Goal: Information Seeking & Learning: Learn about a topic

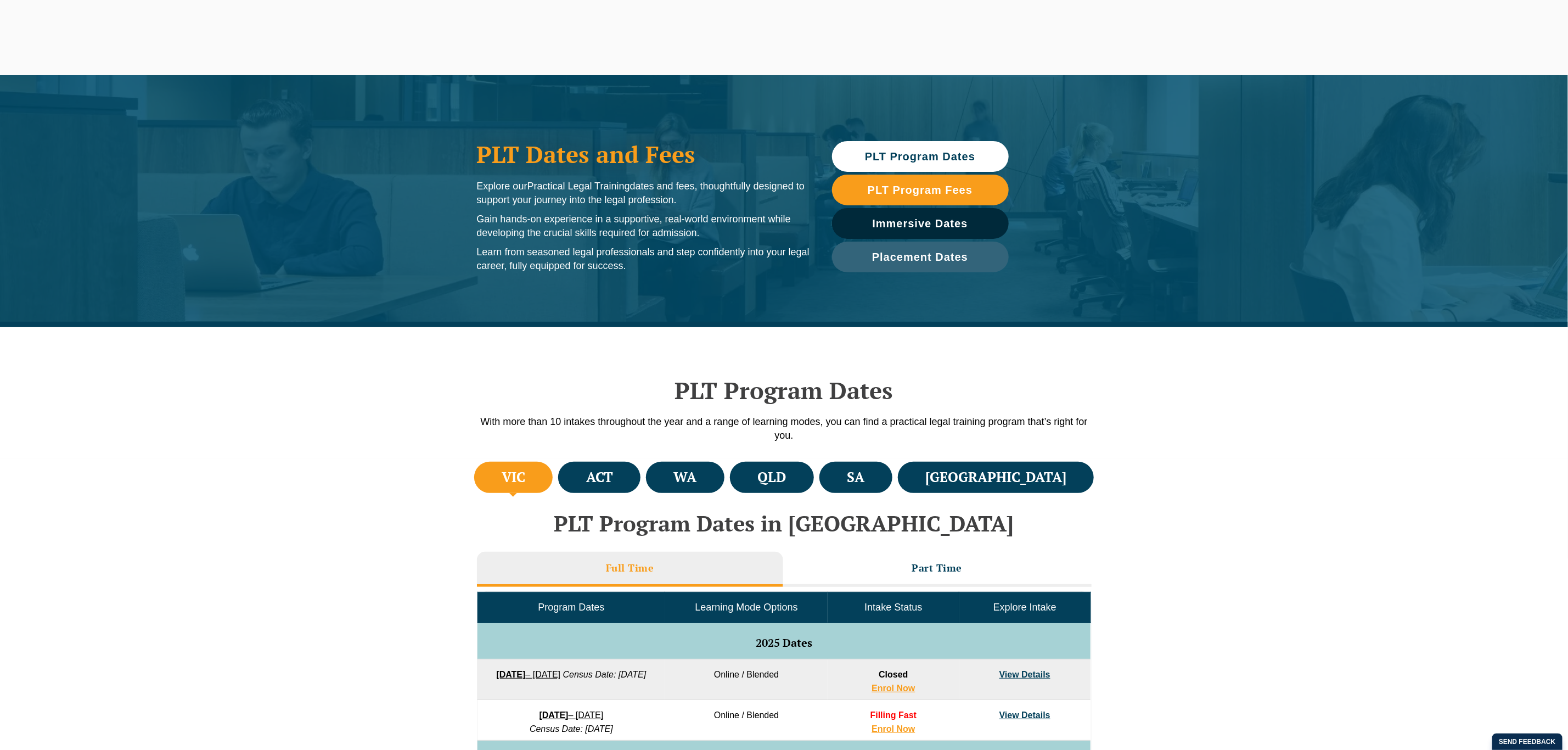
click at [1013, 484] on li "[GEOGRAPHIC_DATA]" at bounding box center [996, 477] width 197 height 31
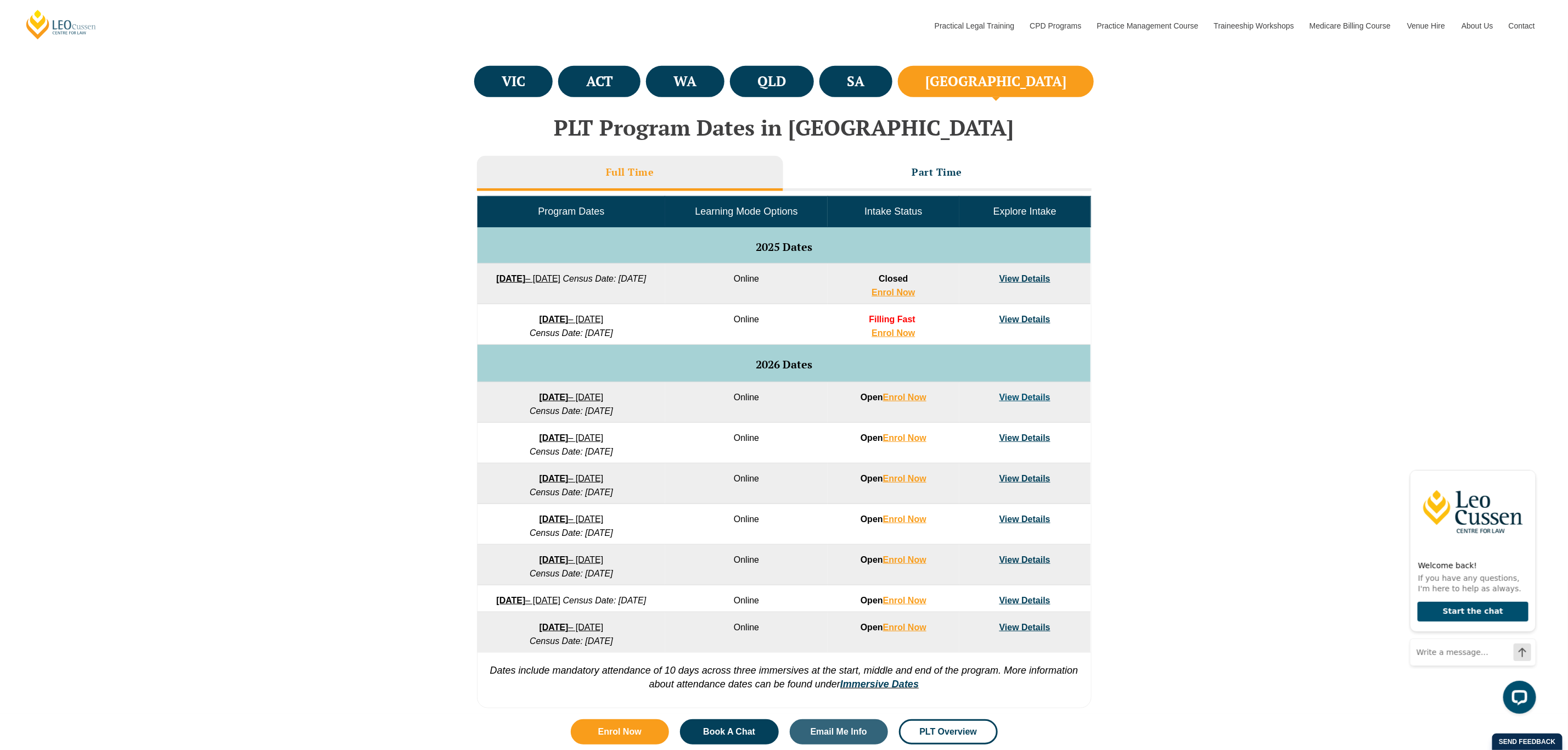
scroll to position [397, 0]
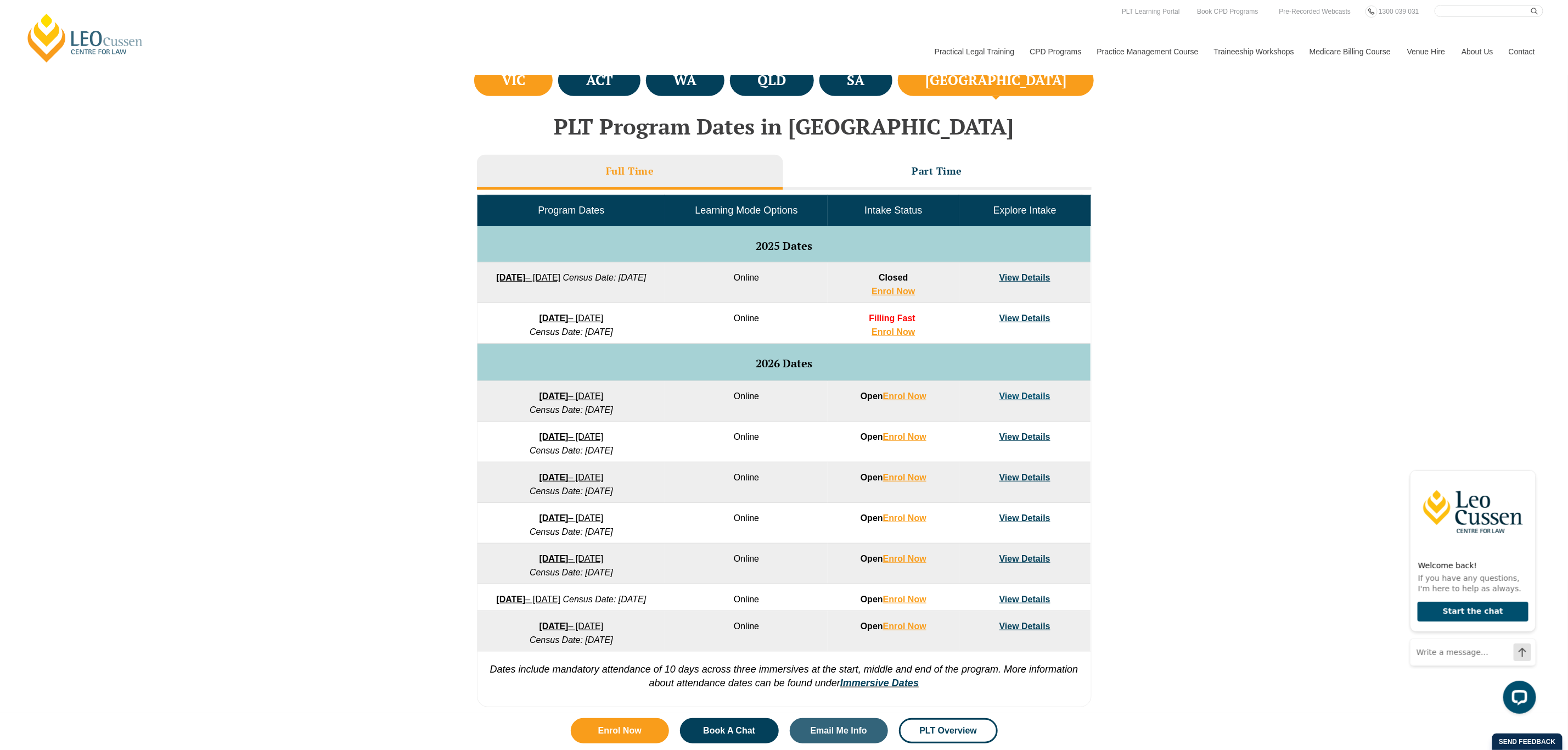
click at [545, 76] on li "VIC" at bounding box center [514, 81] width 79 height 31
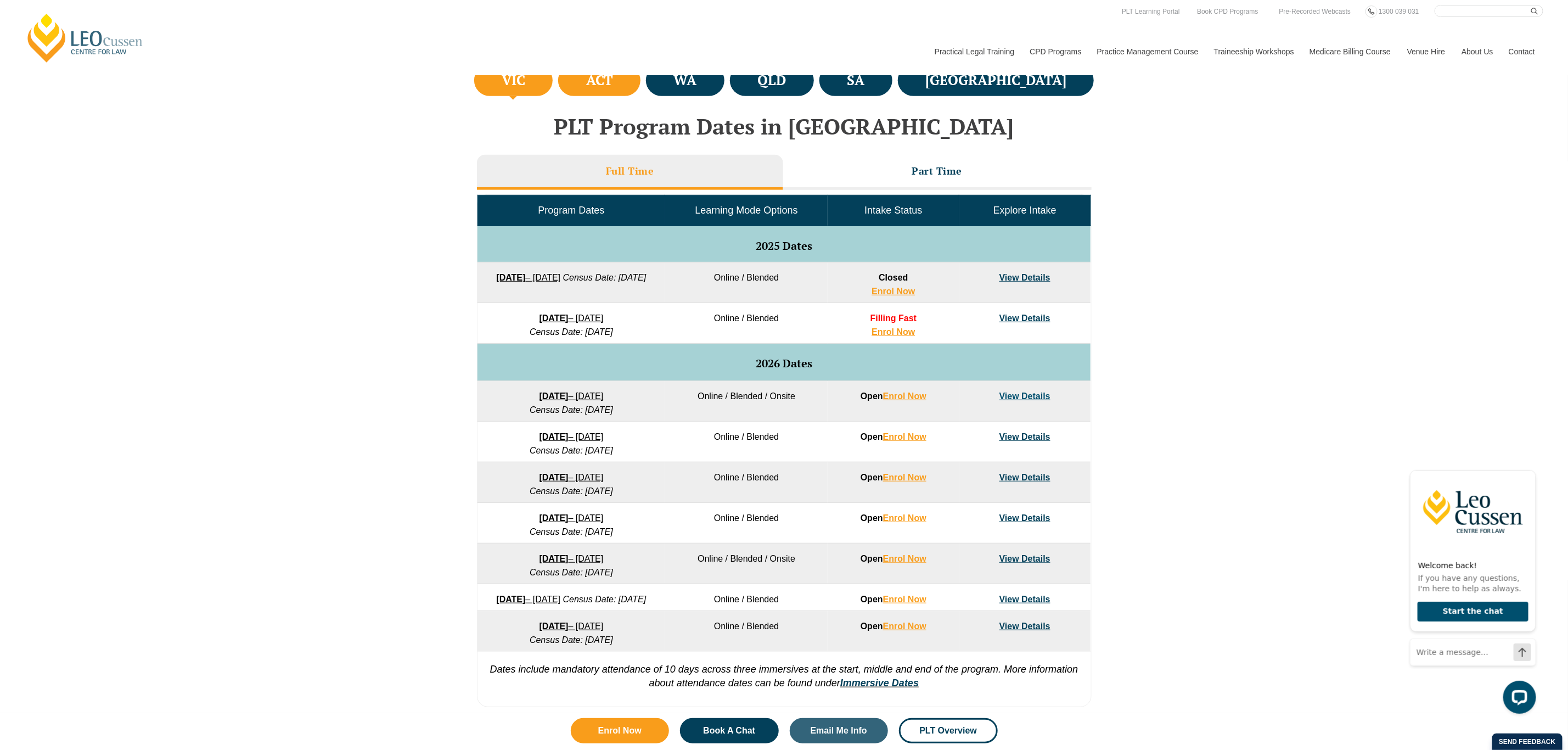
click at [625, 90] on li "ACT" at bounding box center [599, 81] width 82 height 31
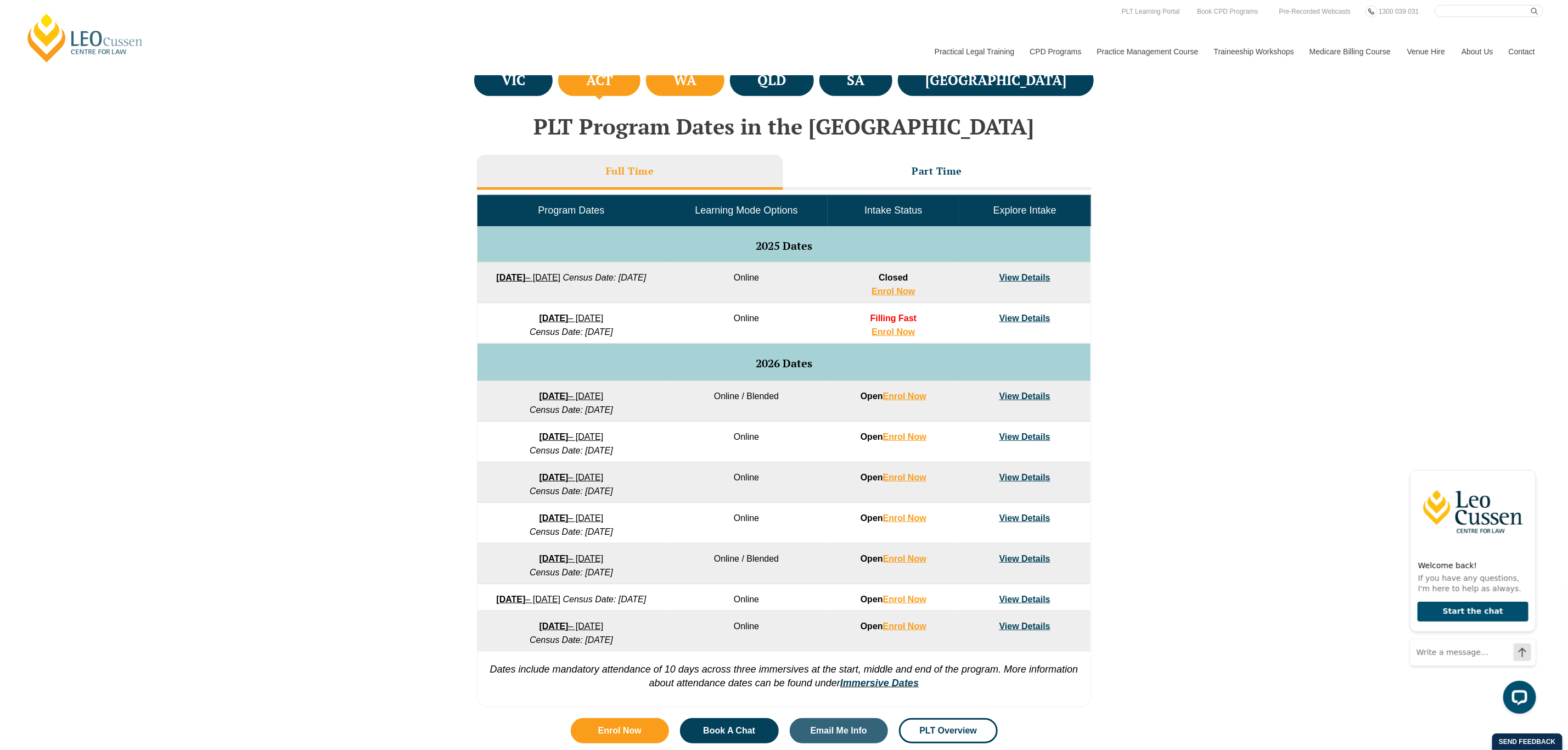
click at [724, 94] on li "WA" at bounding box center [685, 81] width 78 height 31
click at [814, 90] on li "QLD" at bounding box center [772, 81] width 84 height 31
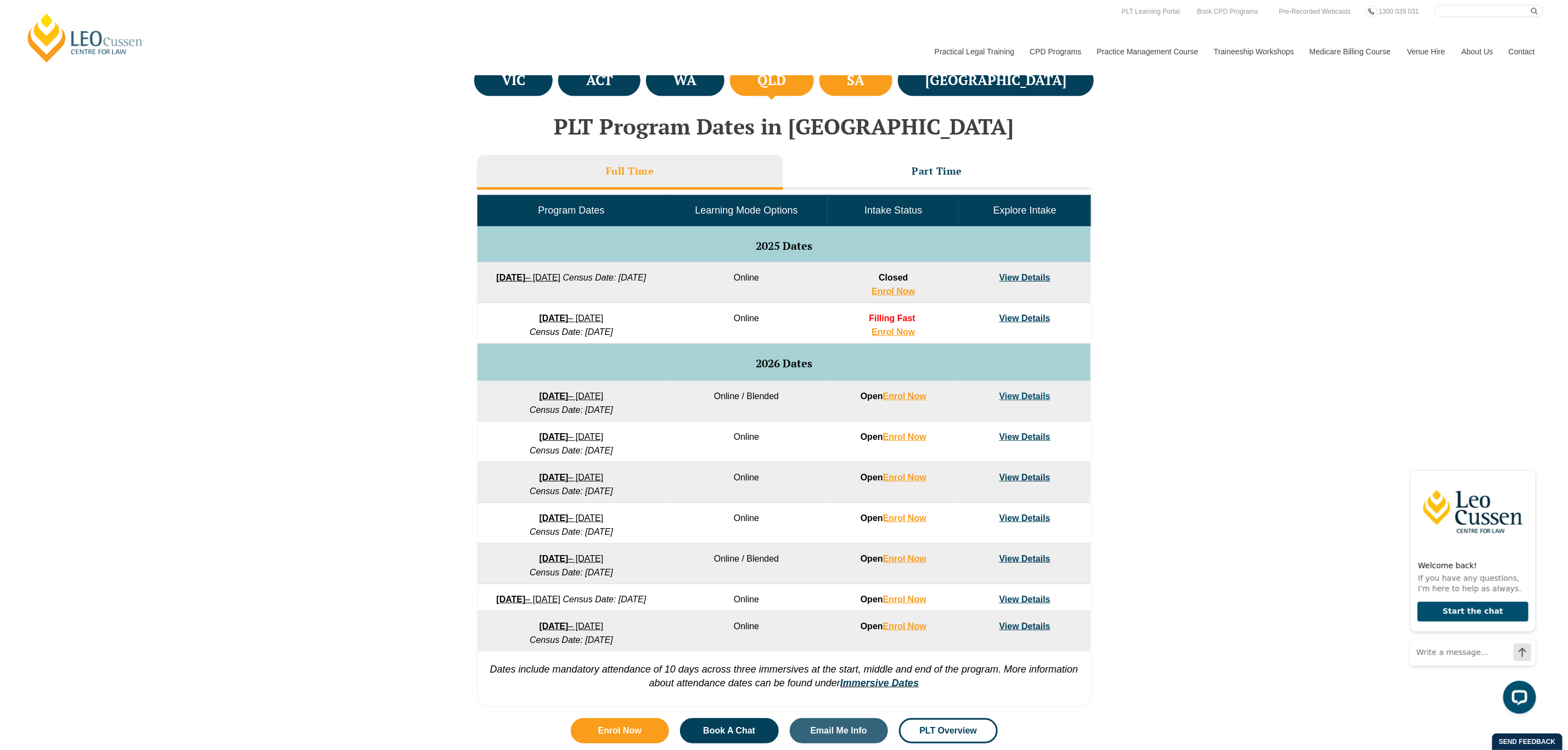
click at [892, 81] on li "SA" at bounding box center [856, 81] width 73 height 31
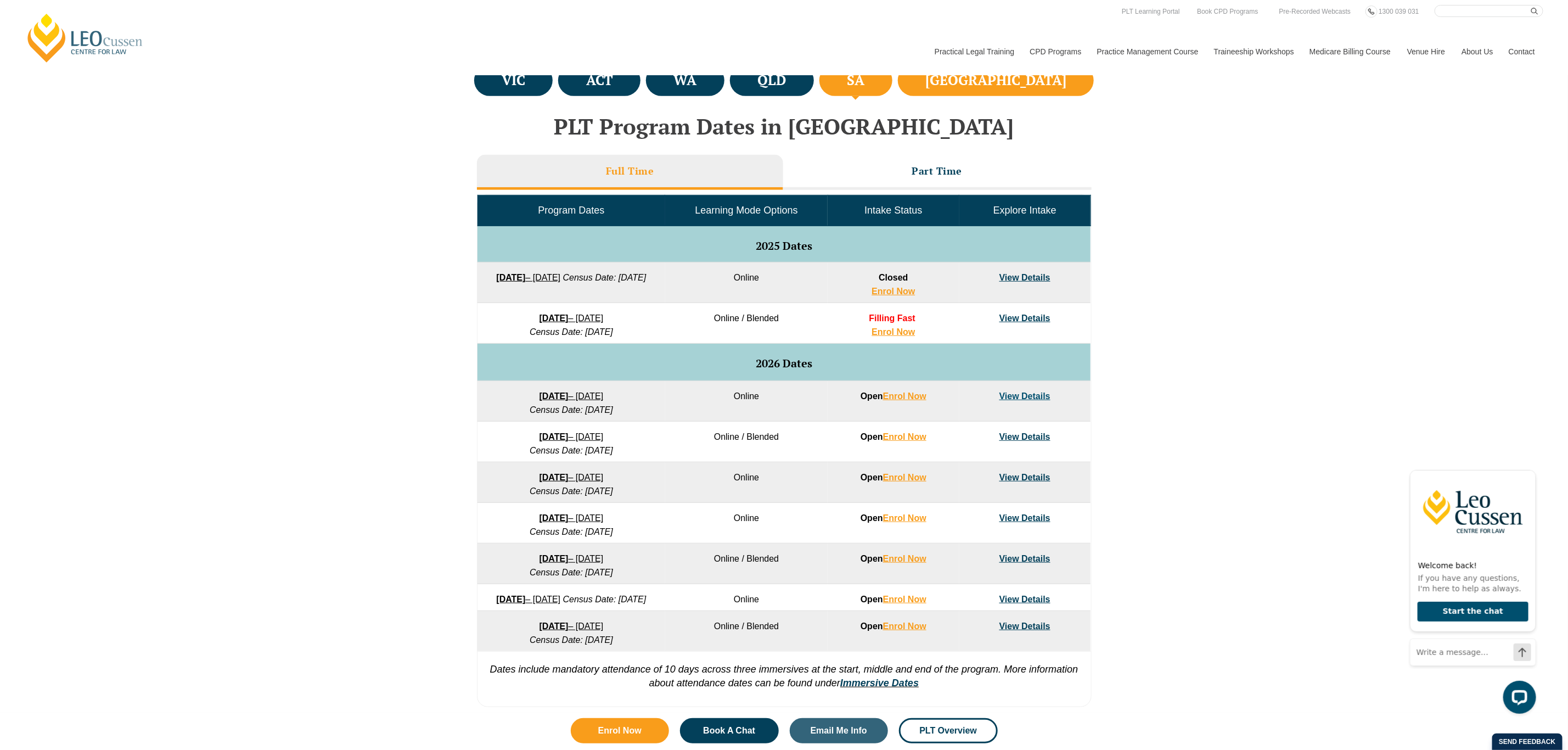
click at [1026, 88] on h4 "[GEOGRAPHIC_DATA]" at bounding box center [996, 81] width 141 height 18
click at [576, 394] on link "[DATE] – [DATE]" at bounding box center [571, 396] width 64 height 9
